Goal: Task Accomplishment & Management: Complete application form

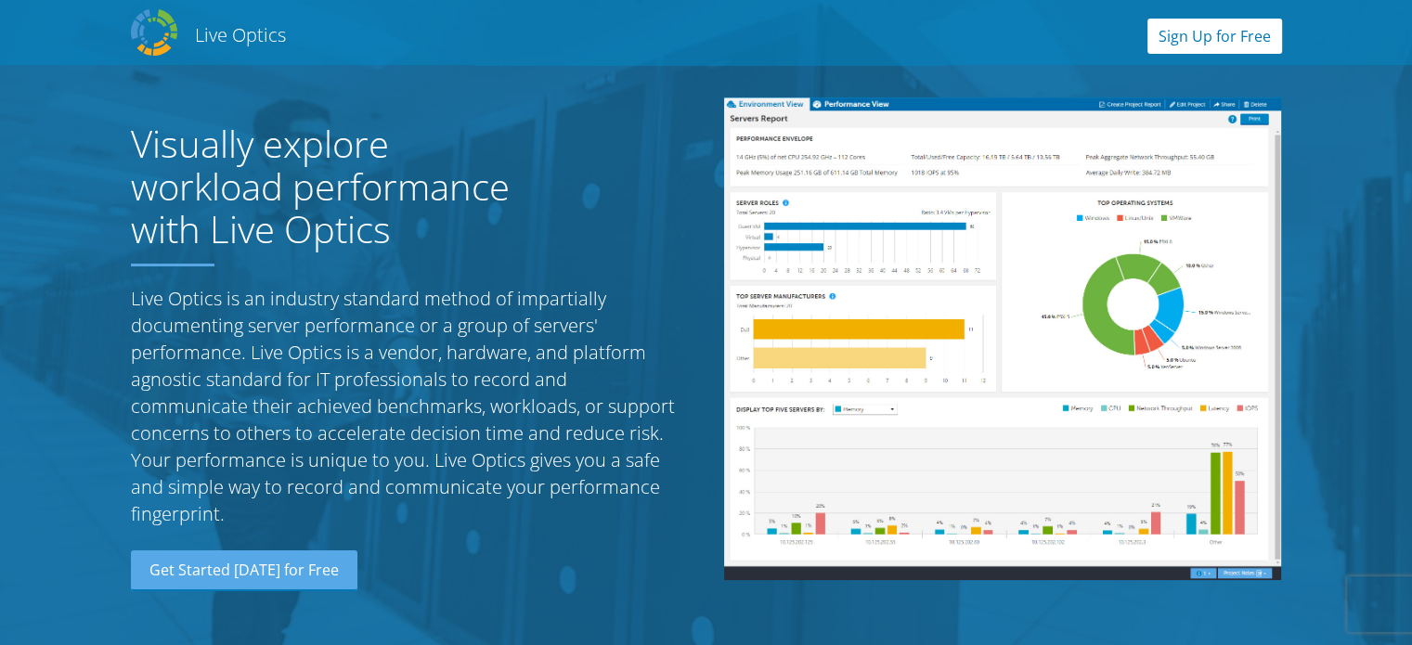
click at [1216, 42] on link "Sign Up for Free" at bounding box center [1214, 36] width 135 height 35
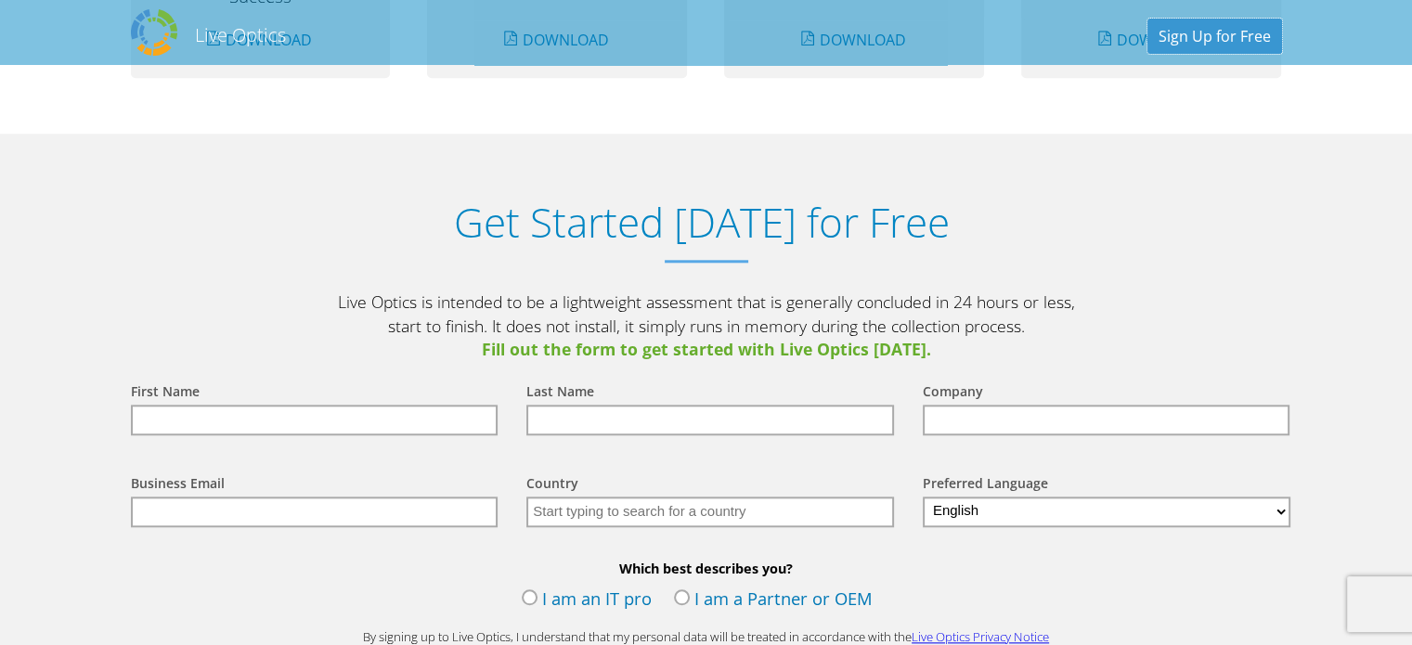
scroll to position [1934, 0]
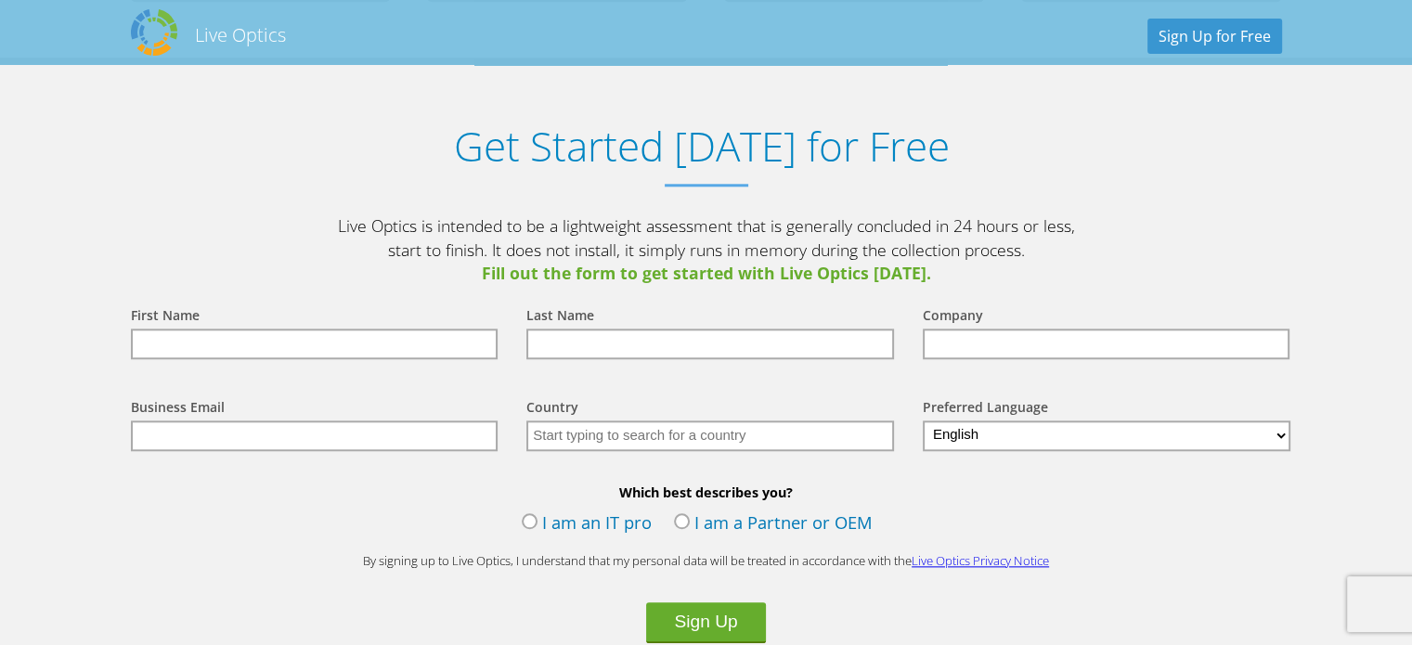
click at [188, 341] on input "text" at bounding box center [315, 344] width 368 height 31
type input "[PERSON_NAME]"
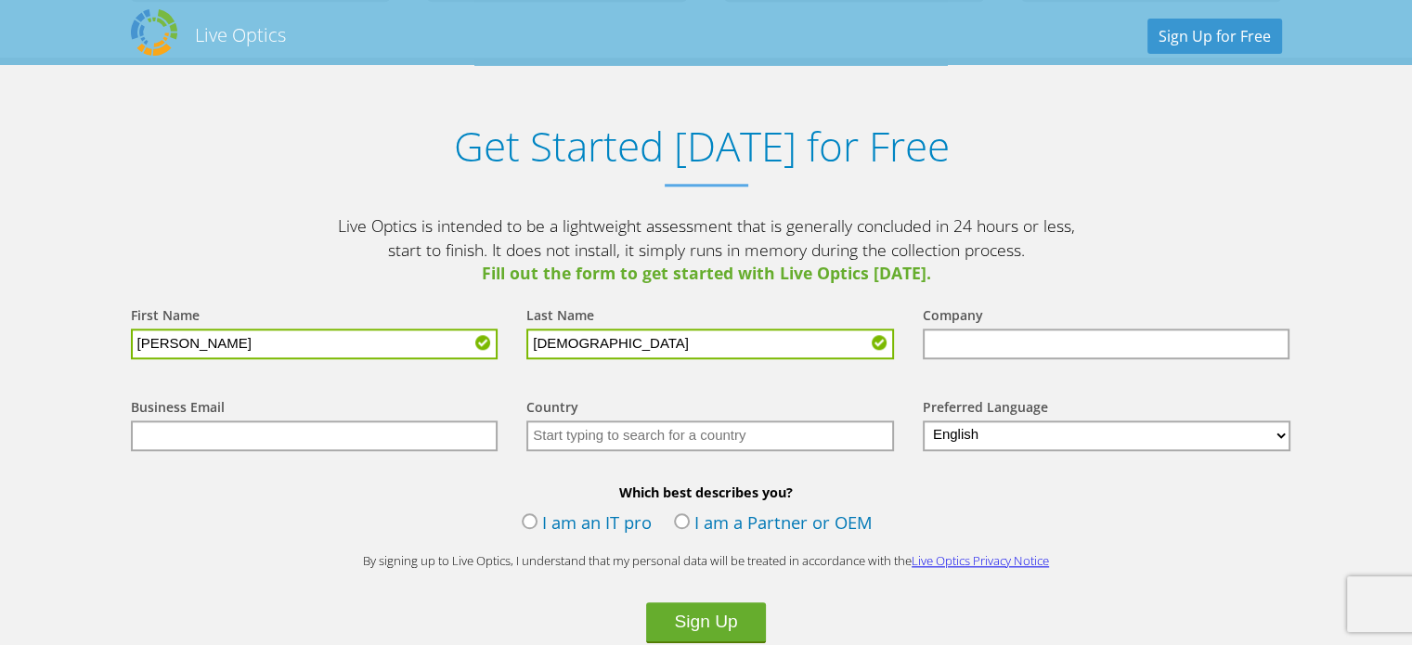
type input "[DEMOGRAPHIC_DATA]"
type input "CGI"
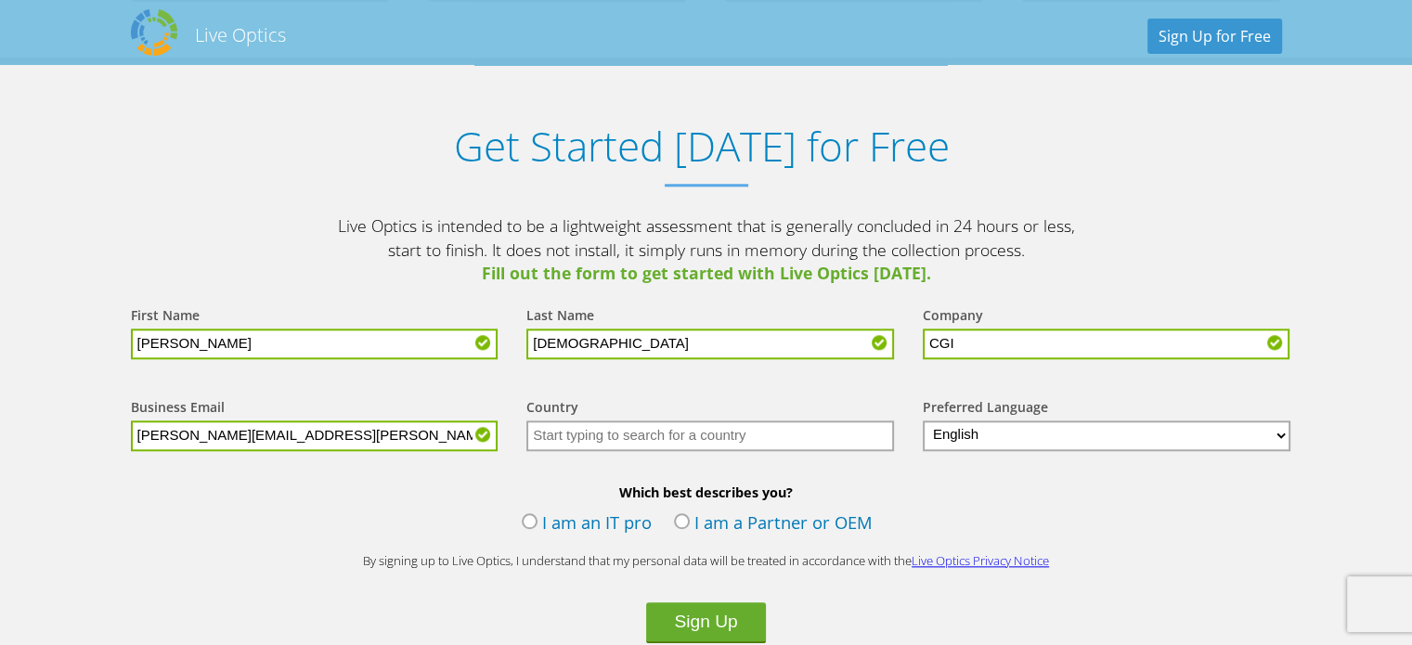
type input "[PERSON_NAME][EMAIL_ADDRESS][PERSON_NAME][DOMAIN_NAME]"
click at [646, 441] on input "text" at bounding box center [710, 435] width 368 height 31
click at [646, 430] on input "text" at bounding box center [710, 435] width 368 height 31
type input "CGI"
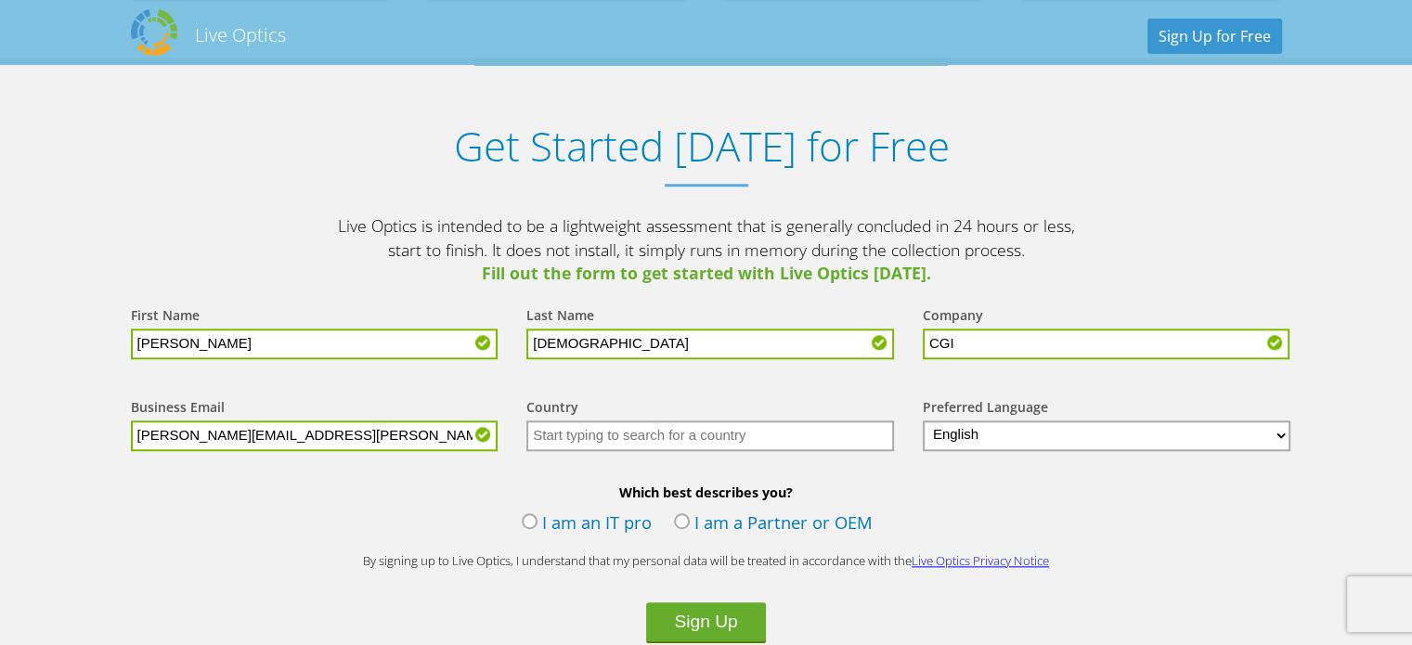
click at [1039, 434] on select "English Deutsch Español Français Italiano Polski Português Русский 한국어 中文 日本語" at bounding box center [1107, 435] width 369 height 31
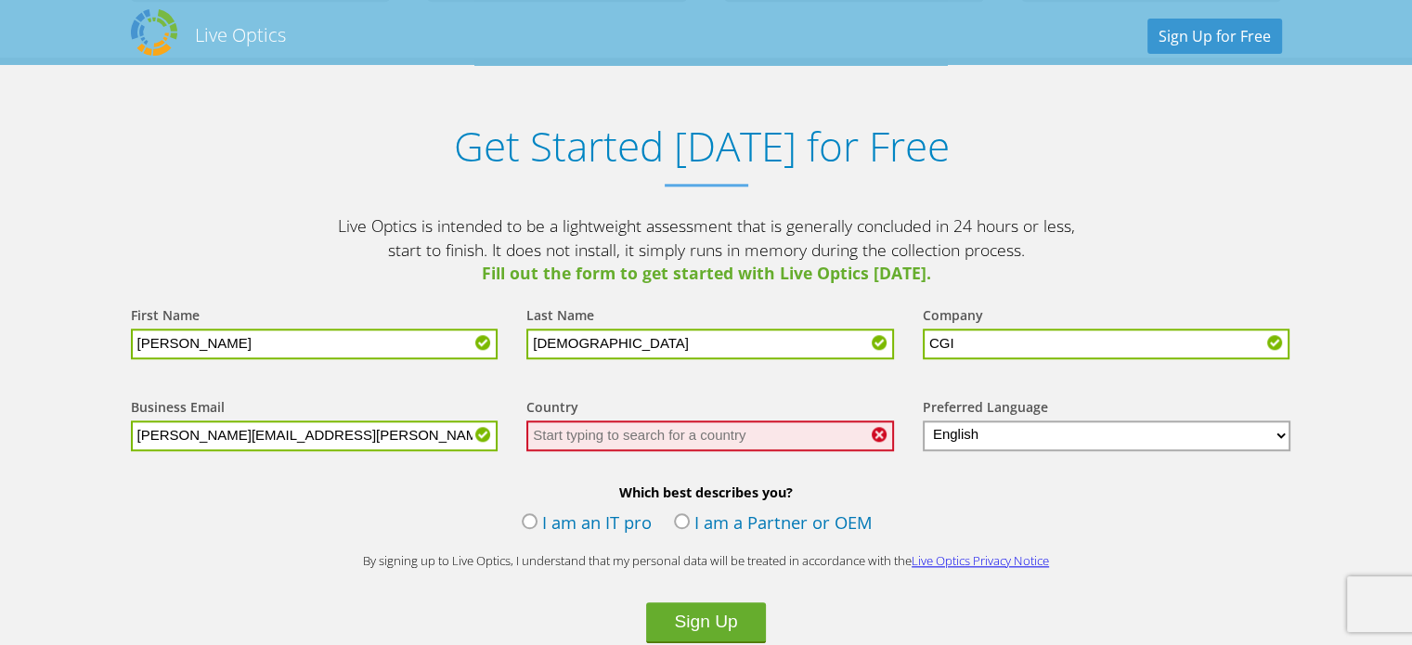
click at [923, 420] on select "English Deutsch Español Français Italiano Polski Português Русский 한국어 中文 日本語" at bounding box center [1107, 435] width 369 height 31
click at [602, 435] on input "text" at bounding box center [710, 435] width 368 height 31
click at [608, 427] on input "text" at bounding box center [710, 435] width 368 height 31
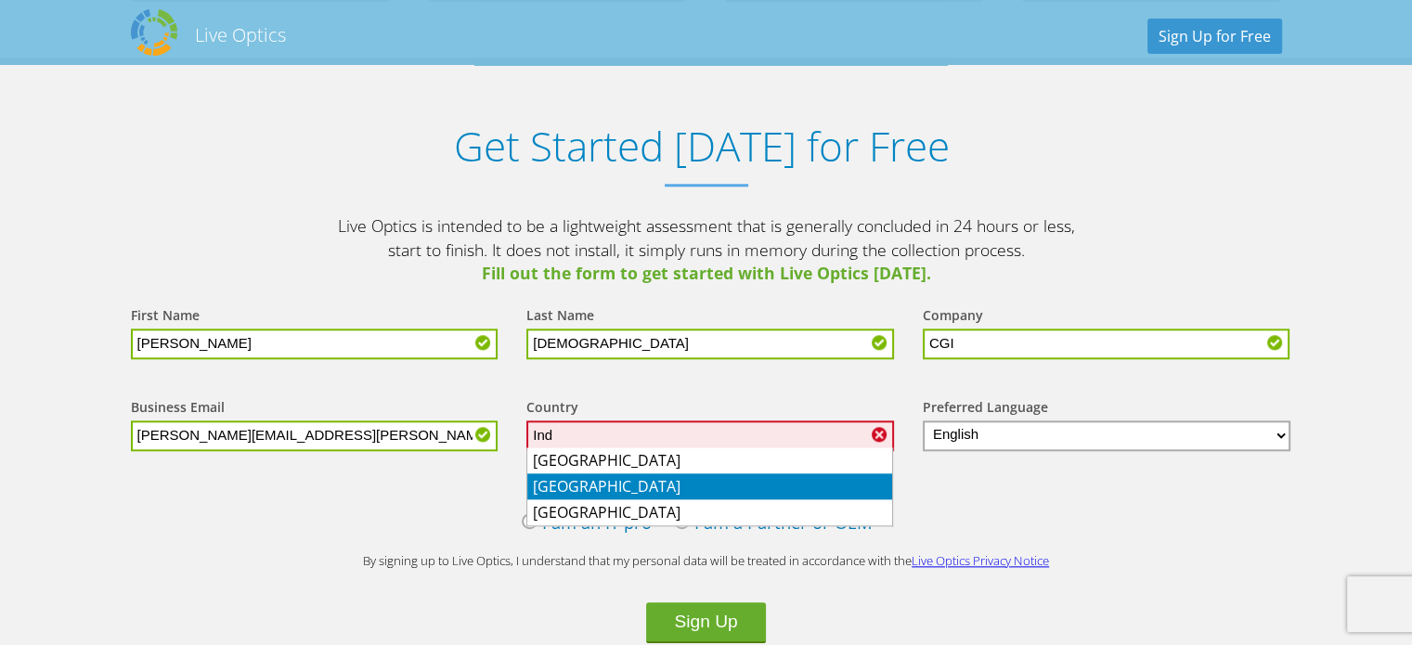
click at [563, 482] on li "[GEOGRAPHIC_DATA]" at bounding box center [709, 486] width 365 height 26
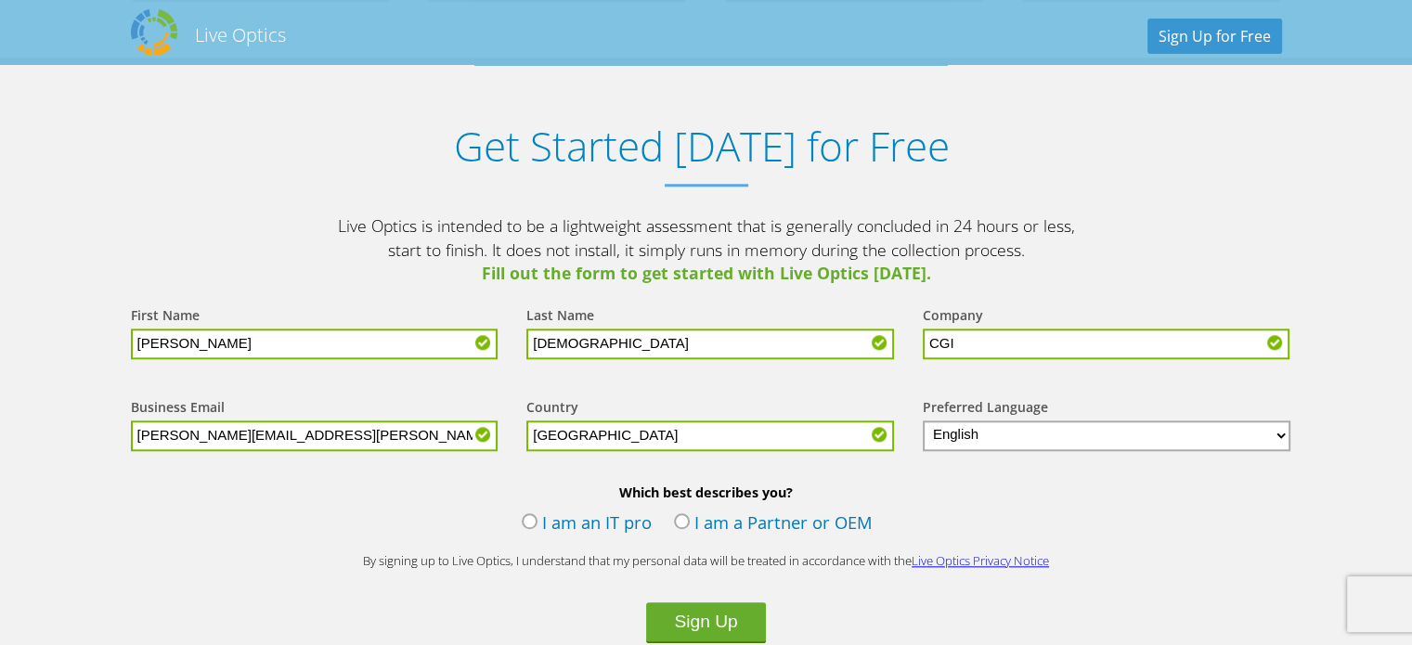
type input "[GEOGRAPHIC_DATA]"
click at [526, 517] on label "I am an IT pro" at bounding box center [587, 525] width 130 height 28
click at [0, 0] on input "I am an IT pro" at bounding box center [0, 0] width 0 height 0
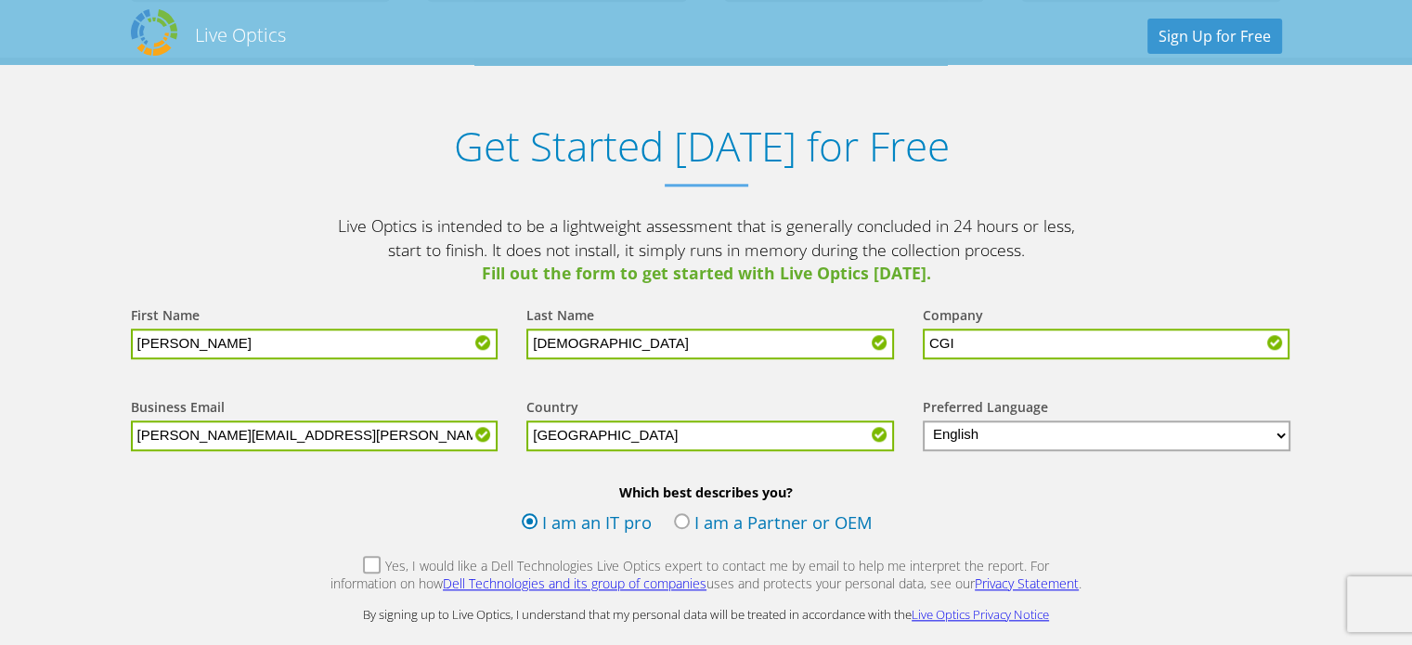
scroll to position [2119, 0]
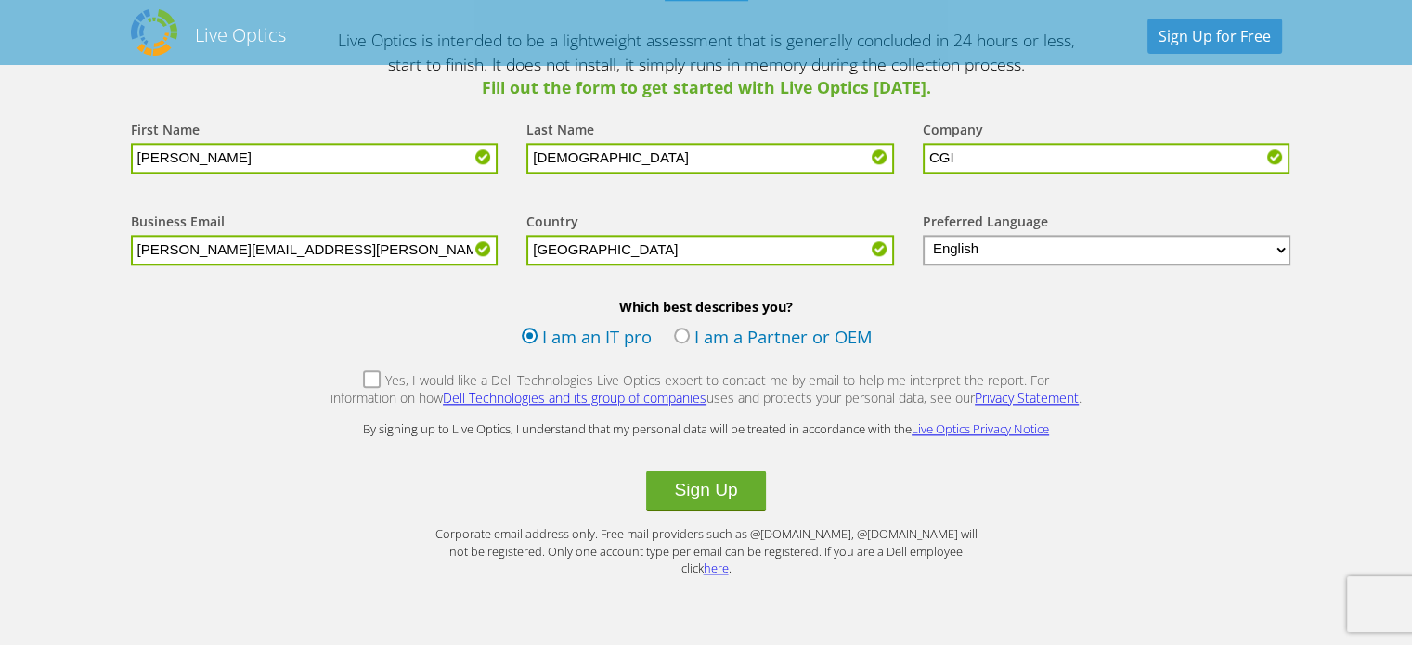
click at [334, 374] on label "Yes, I would like a Dell Technologies Live Optics expert to contact me by email…" at bounding box center [707, 391] width 754 height 40
click at [0, 0] on input "Yes, I would like a Dell Technologies Live Optics expert to contact me by email…" at bounding box center [0, 0] width 0 height 0
click at [708, 483] on button "Sign Up" at bounding box center [705, 491] width 119 height 41
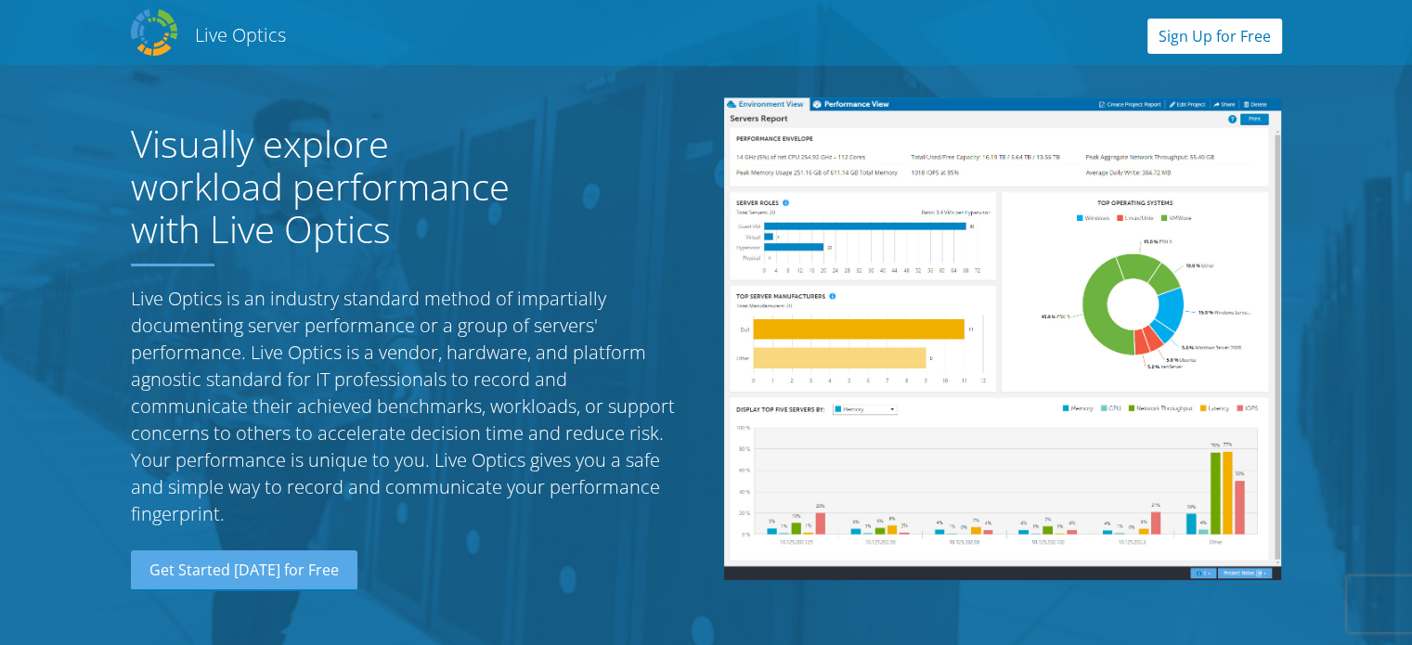
click at [1206, 37] on link "Sign Up for Free" at bounding box center [1214, 36] width 135 height 35
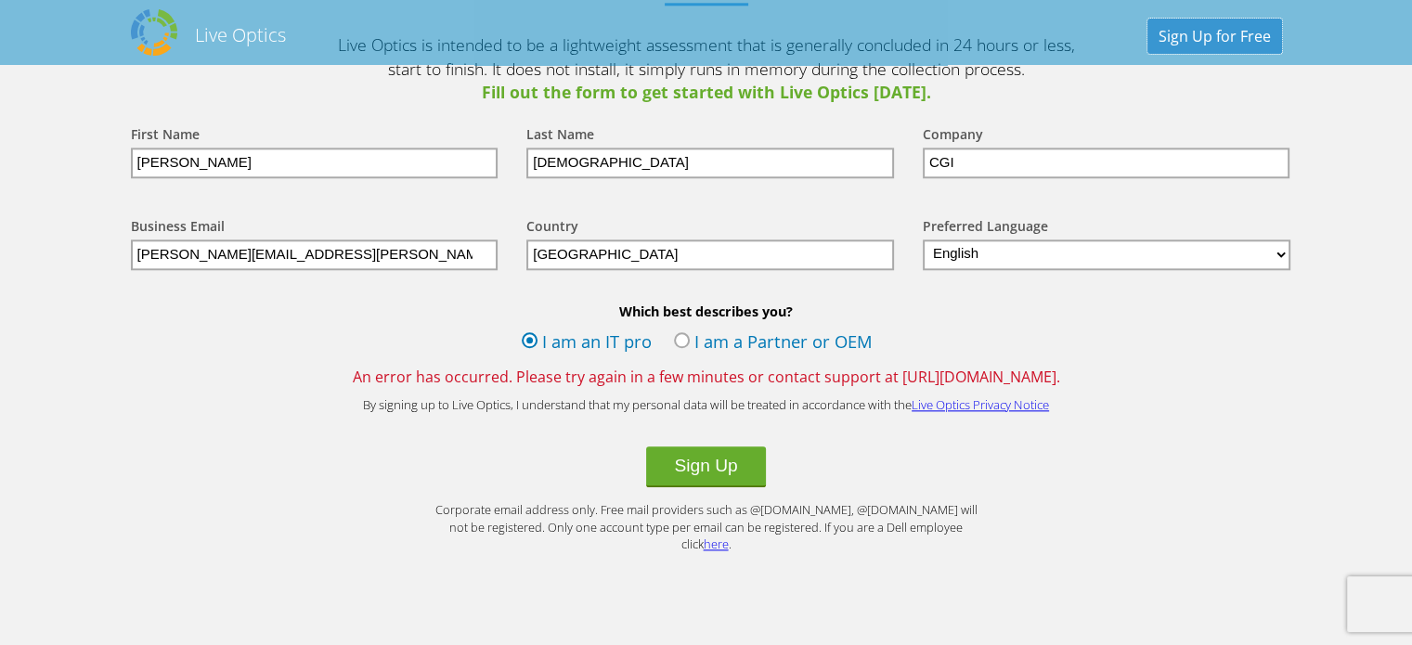
scroll to position [2119, 0]
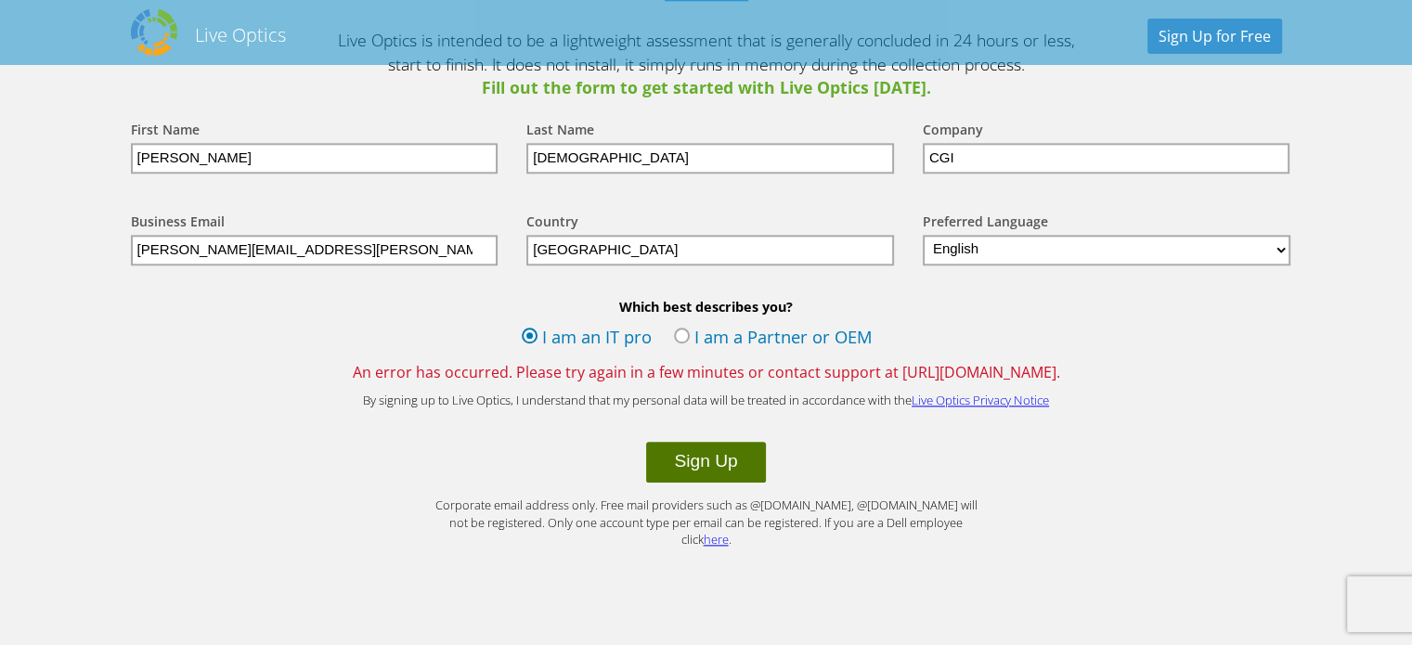
click at [737, 461] on button "Sign Up" at bounding box center [705, 462] width 119 height 41
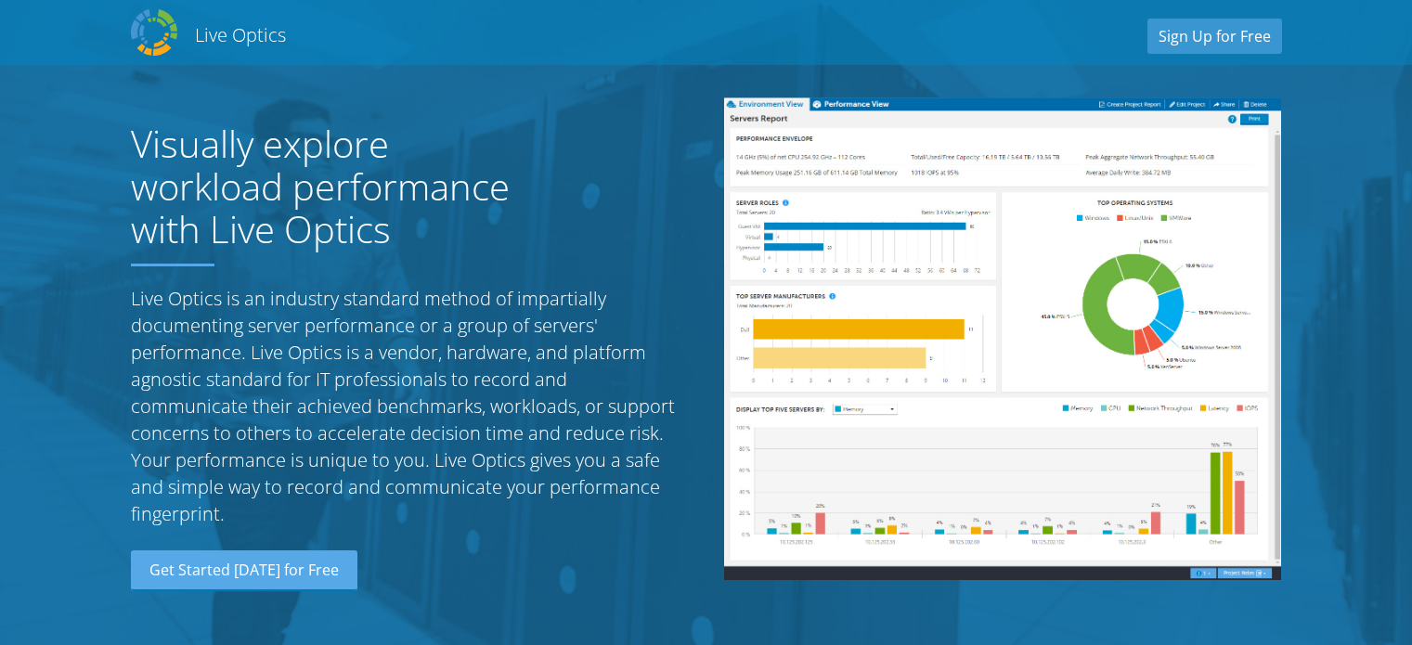
select select "101"
